Goal: Transaction & Acquisition: Purchase product/service

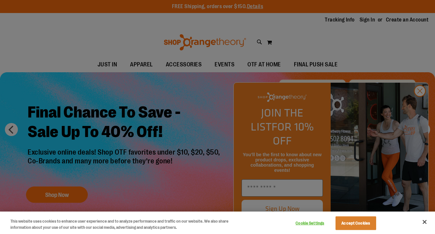
click at [424, 225] on button "Close" at bounding box center [424, 221] width 14 height 14
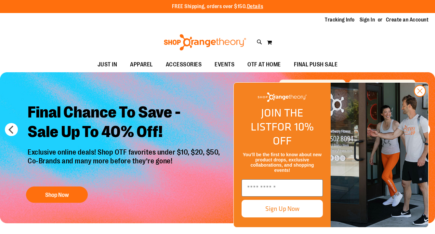
click at [198, 121] on h2 "Final Chance To Save - Sale Up To 40% Off!" at bounding box center [125, 122] width 204 height 50
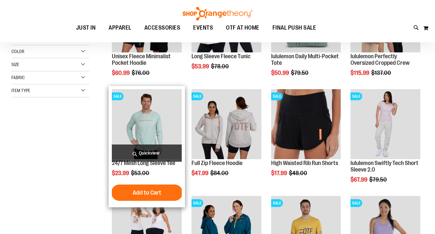
scroll to position [142, 0]
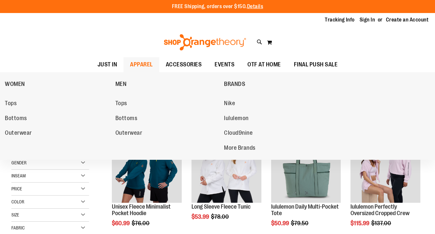
click at [152, 68] on span "APPAREL" at bounding box center [141, 64] width 23 height 15
click at [16, 102] on span "Tops" at bounding box center [11, 104] width 12 height 8
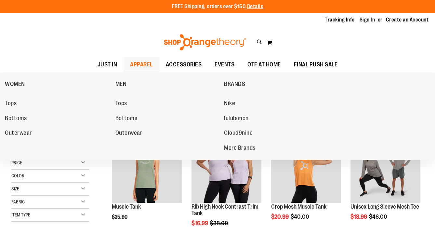
click at [134, 64] on span "APPAREL" at bounding box center [141, 64] width 23 height 15
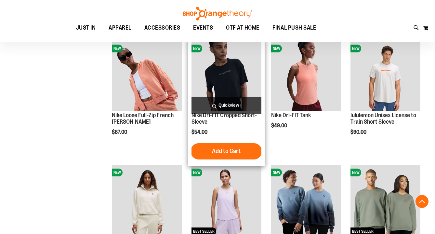
scroll to position [226, 0]
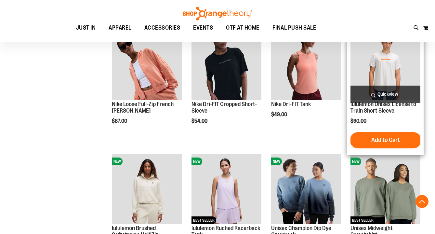
click at [370, 75] on img "product" at bounding box center [385, 65] width 70 height 70
